Goal: Information Seeking & Learning: Find specific fact

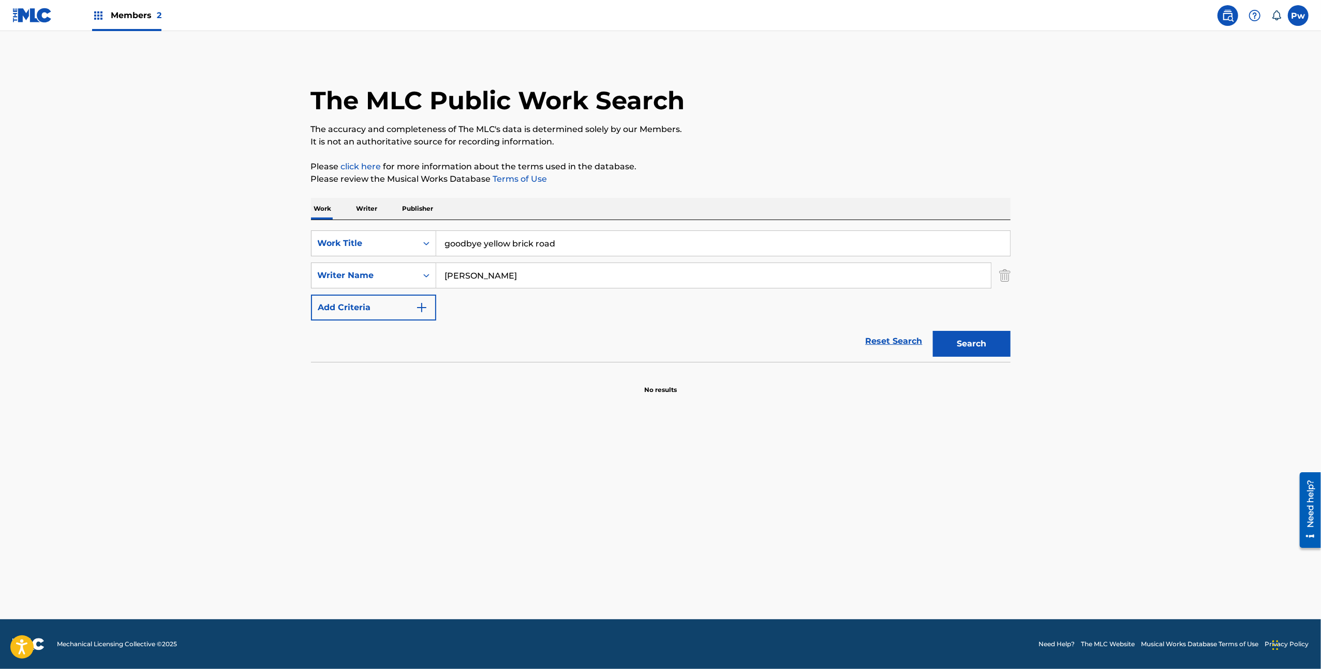
click at [951, 338] on button "Search" at bounding box center [972, 344] width 78 height 26
click at [431, 247] on icon "Search Form" at bounding box center [426, 243] width 10 height 10
click at [418, 258] on div "MLC Song Code" at bounding box center [374, 269] width 124 height 26
click at [527, 242] on input "Search Form" at bounding box center [723, 243] width 574 height 25
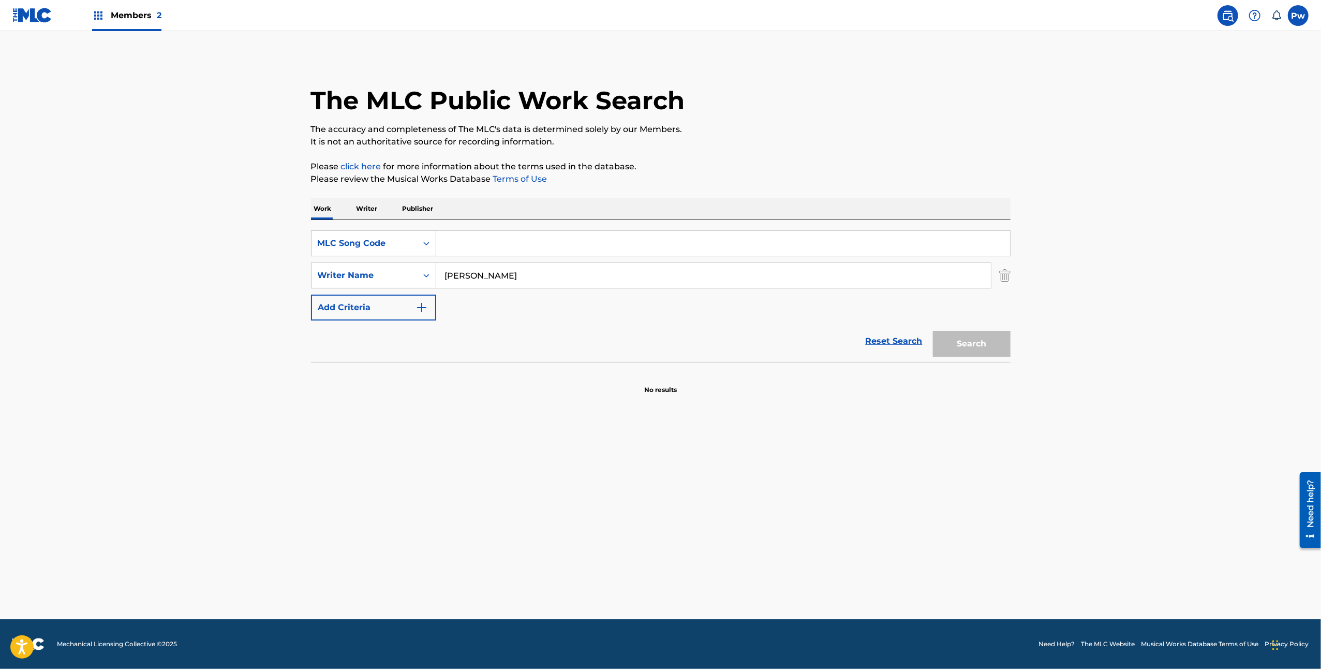
paste input "SD13ID"
type input "SD13ID"
click at [887, 342] on link "Reset Search" at bounding box center [894, 341] width 67 height 23
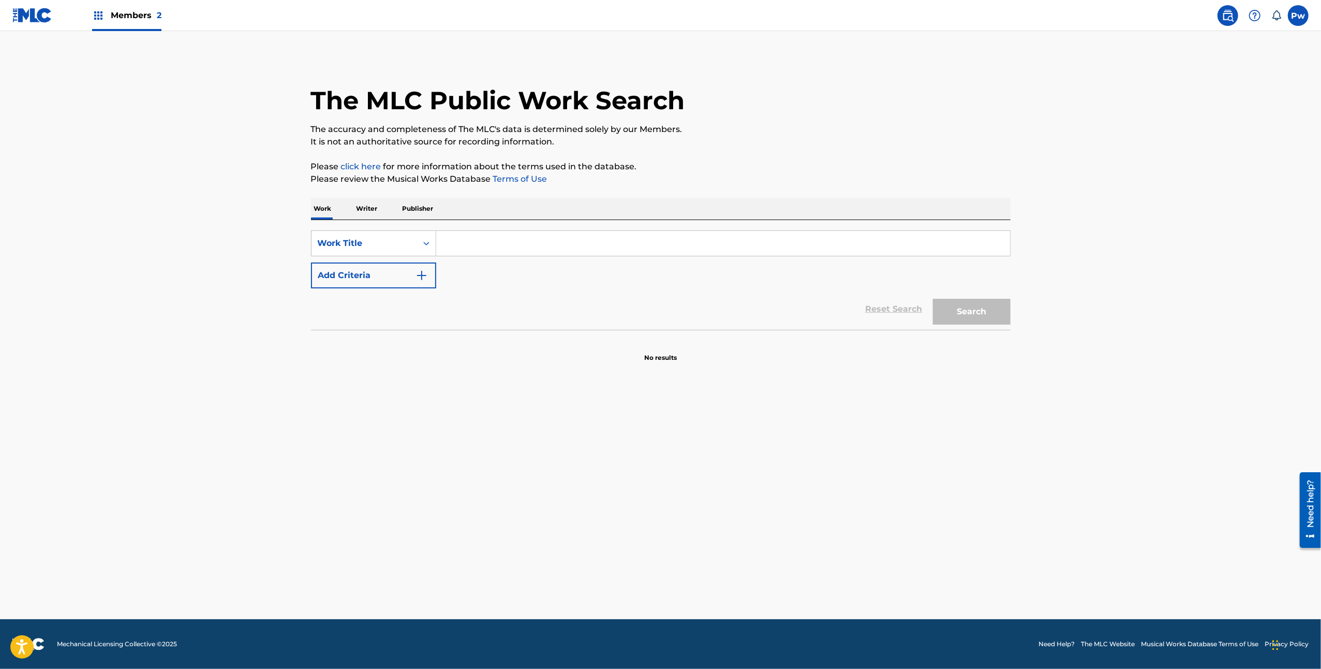
click at [415, 248] on div "Work Title" at bounding box center [365, 243] width 106 height 20
click at [404, 265] on div "MLC Song Code" at bounding box center [374, 269] width 124 height 26
click at [453, 239] on input "Search Form" at bounding box center [723, 243] width 574 height 25
paste input "SD13ID"
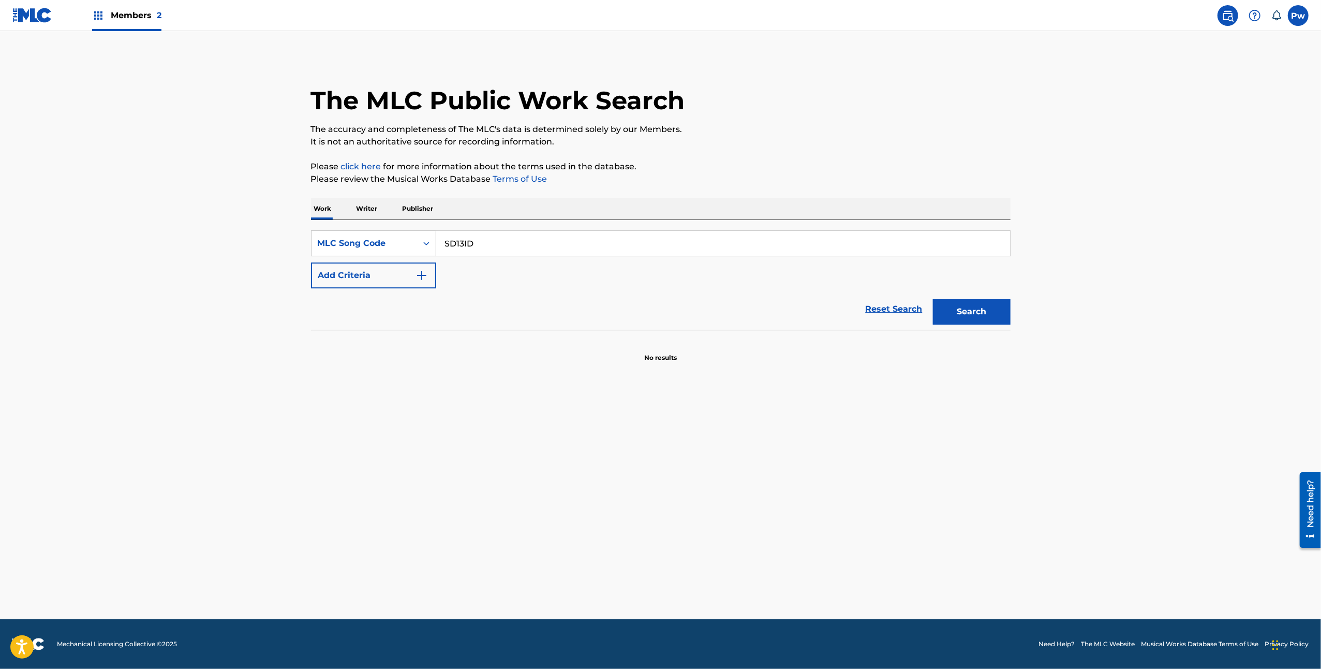
type input "SD13ID"
click at [989, 311] on button "Search" at bounding box center [972, 312] width 78 height 26
